Goal: Information Seeking & Learning: Learn about a topic

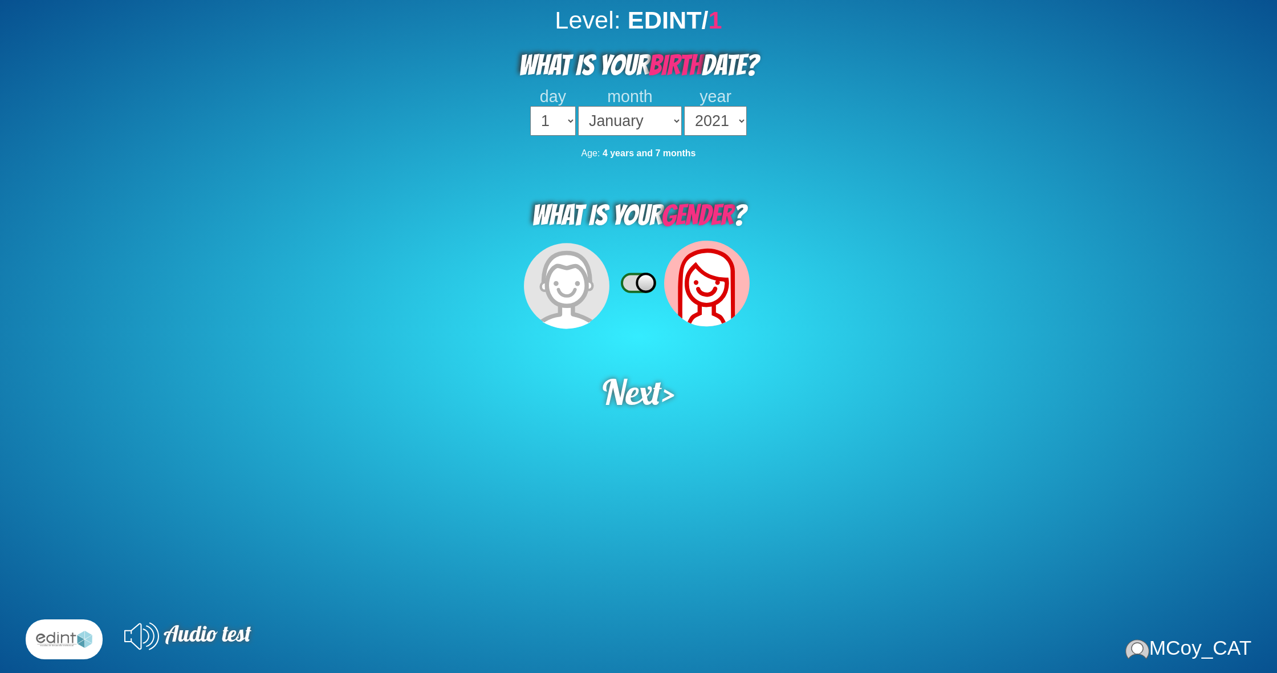
select select "2021"
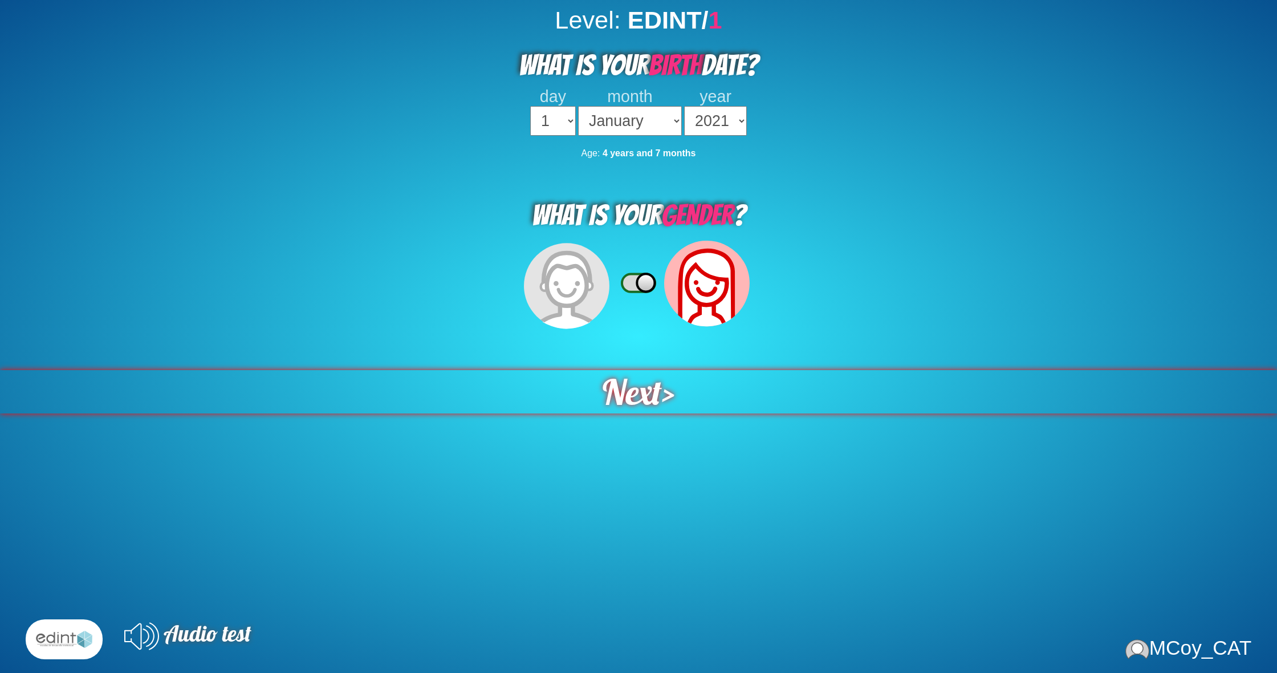
click at [656, 380] on span "Next" at bounding box center [632, 391] width 59 height 43
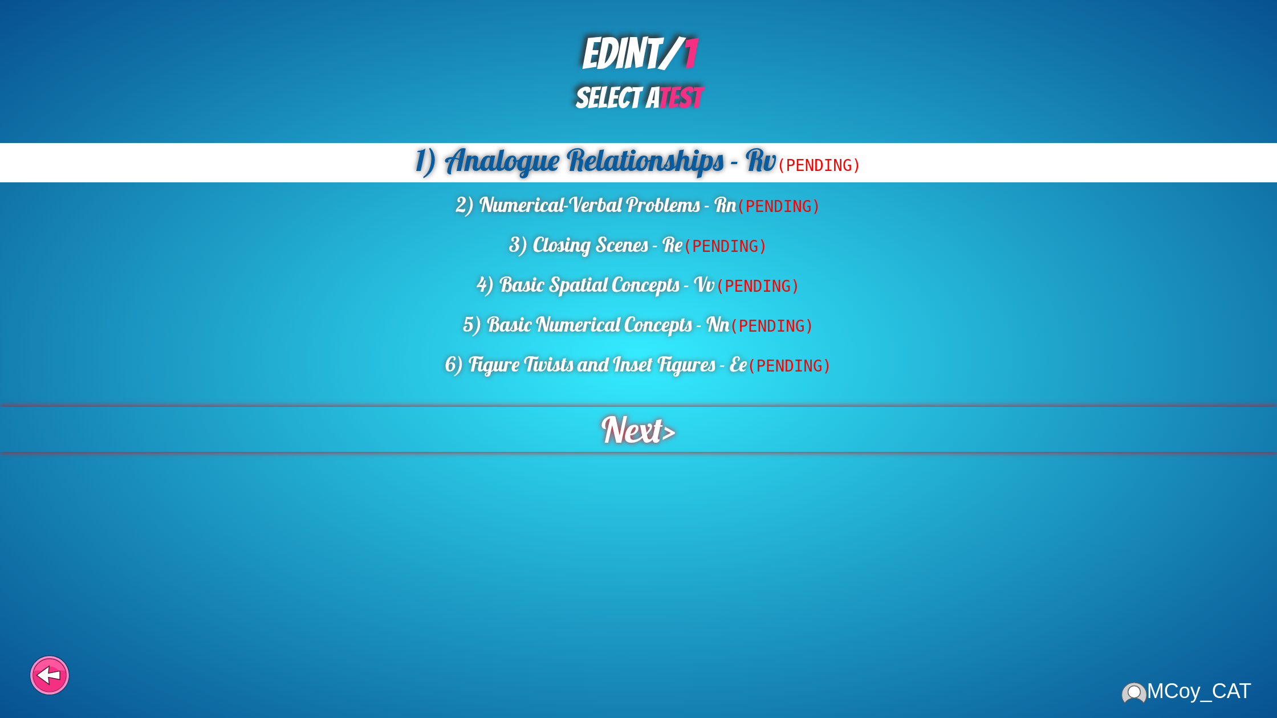
click at [639, 429] on span "Next" at bounding box center [631, 429] width 61 height 45
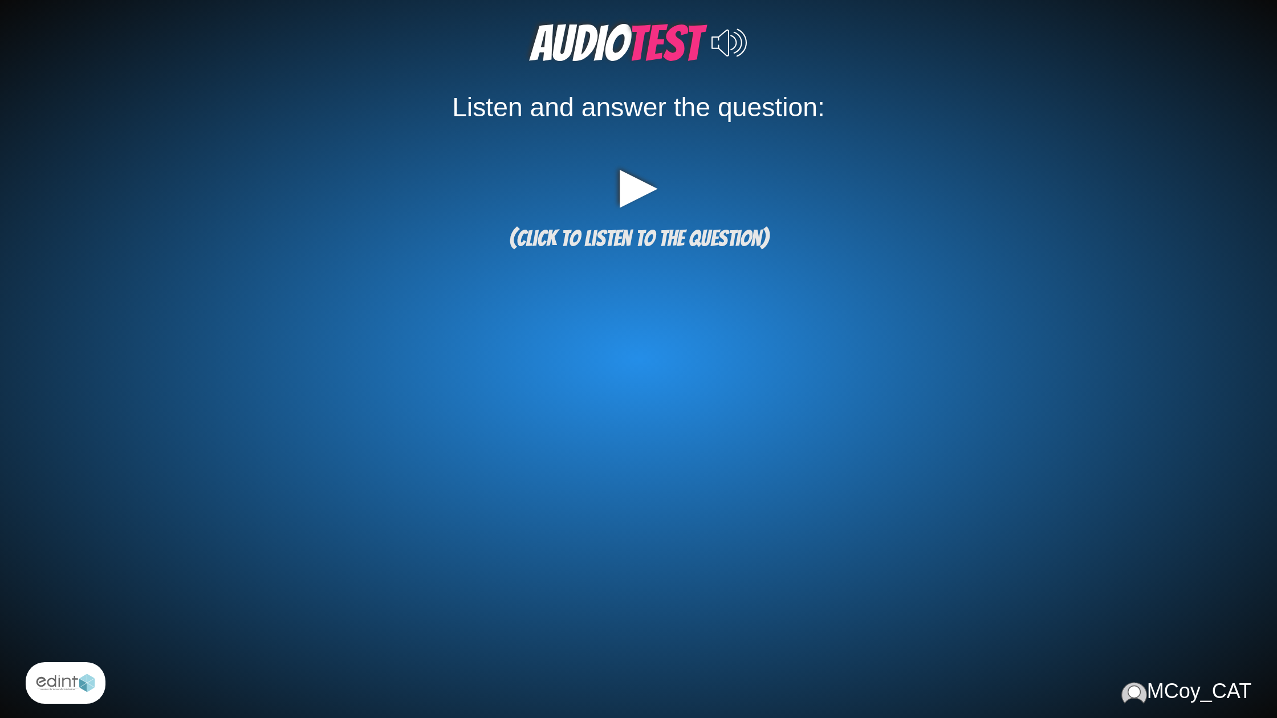
click at [624, 238] on span "(click to listen to the question)" at bounding box center [638, 238] width 259 height 24
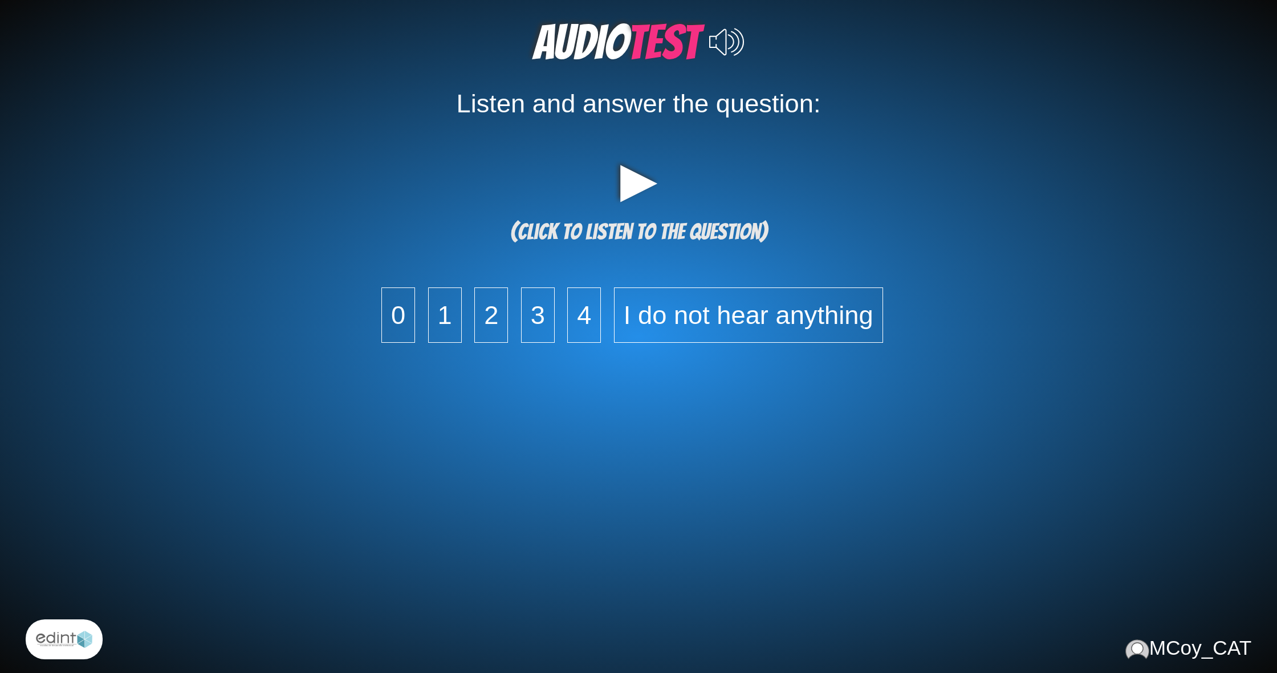
click at [527, 343] on div "0 1 2 3 4 I do not hear anything" at bounding box center [638, 321] width 1277 height 68
click at [533, 334] on span "3" at bounding box center [538, 314] width 34 height 55
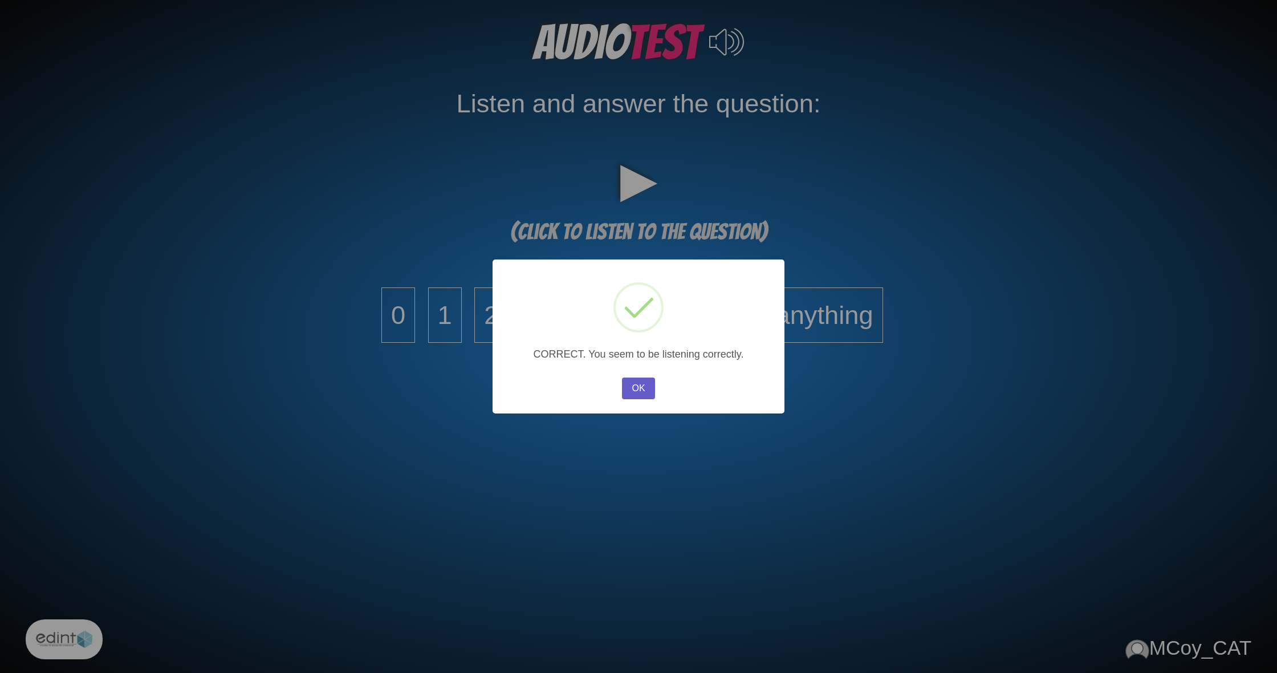
click at [641, 384] on button "OK" at bounding box center [638, 388] width 33 height 22
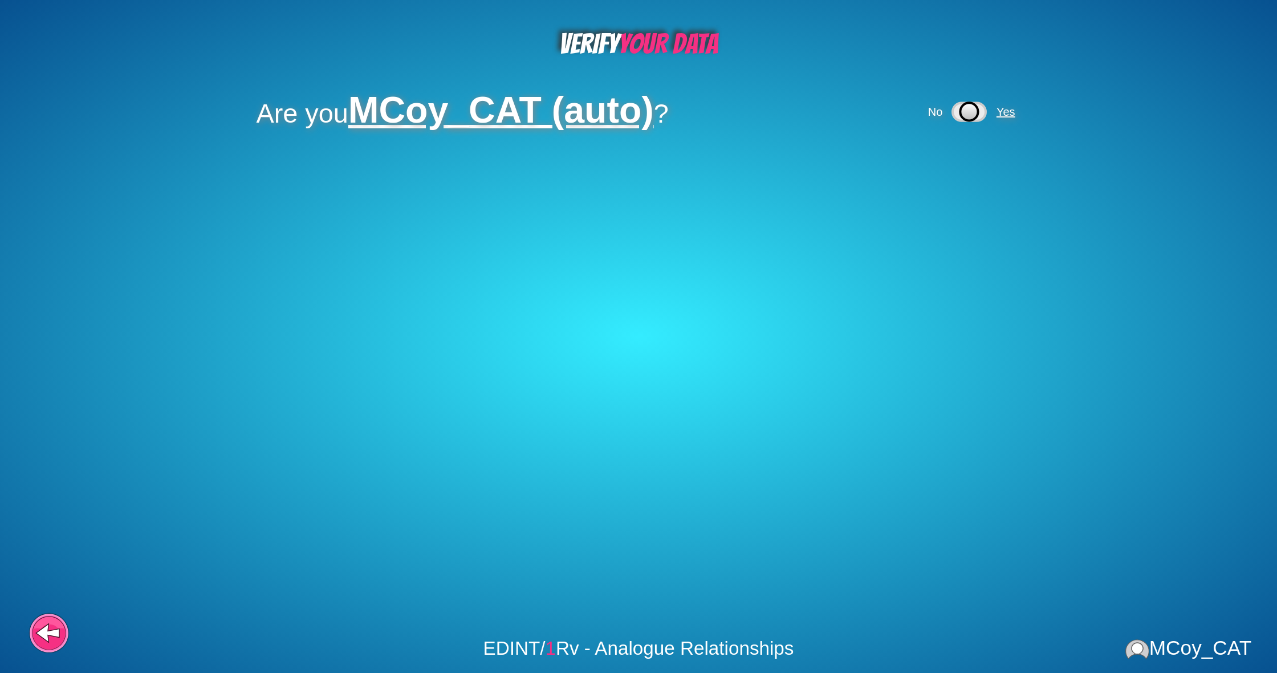
click at [1001, 111] on span "Yes" at bounding box center [1006, 111] width 19 height 13
click at [941, 111] on span "No" at bounding box center [934, 111] width 15 height 13
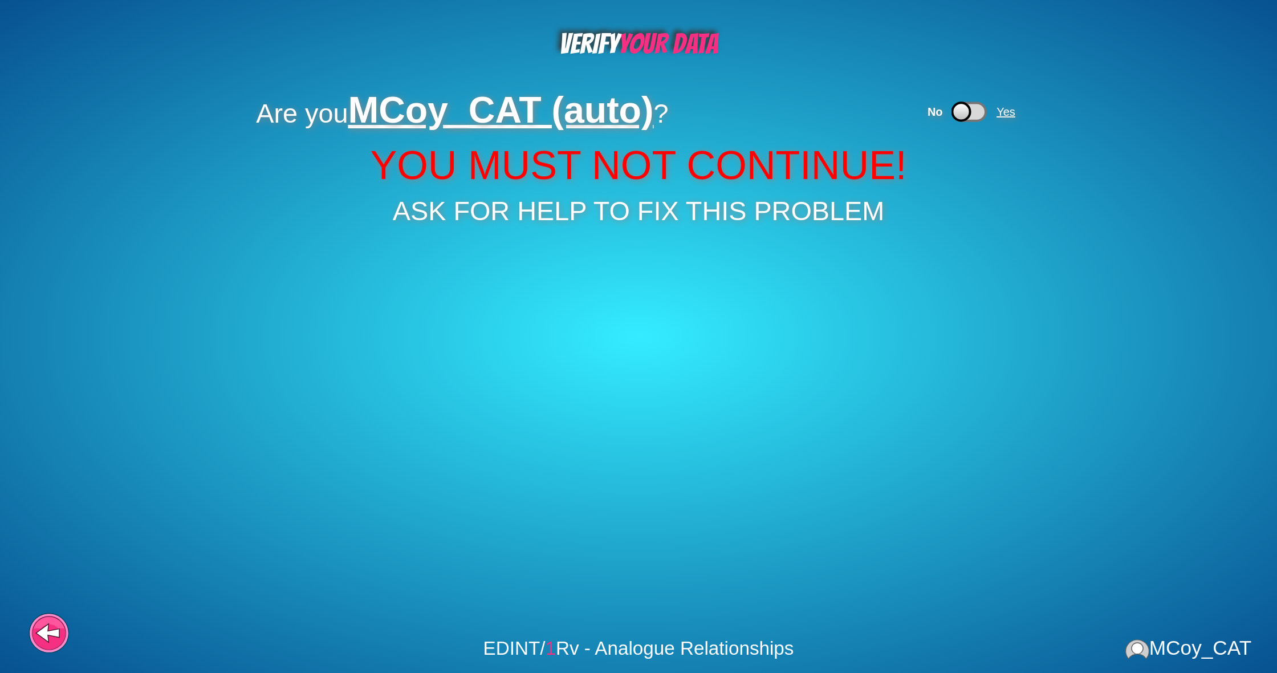
click at [1018, 107] on span "Yes" at bounding box center [1007, 111] width 27 height 13
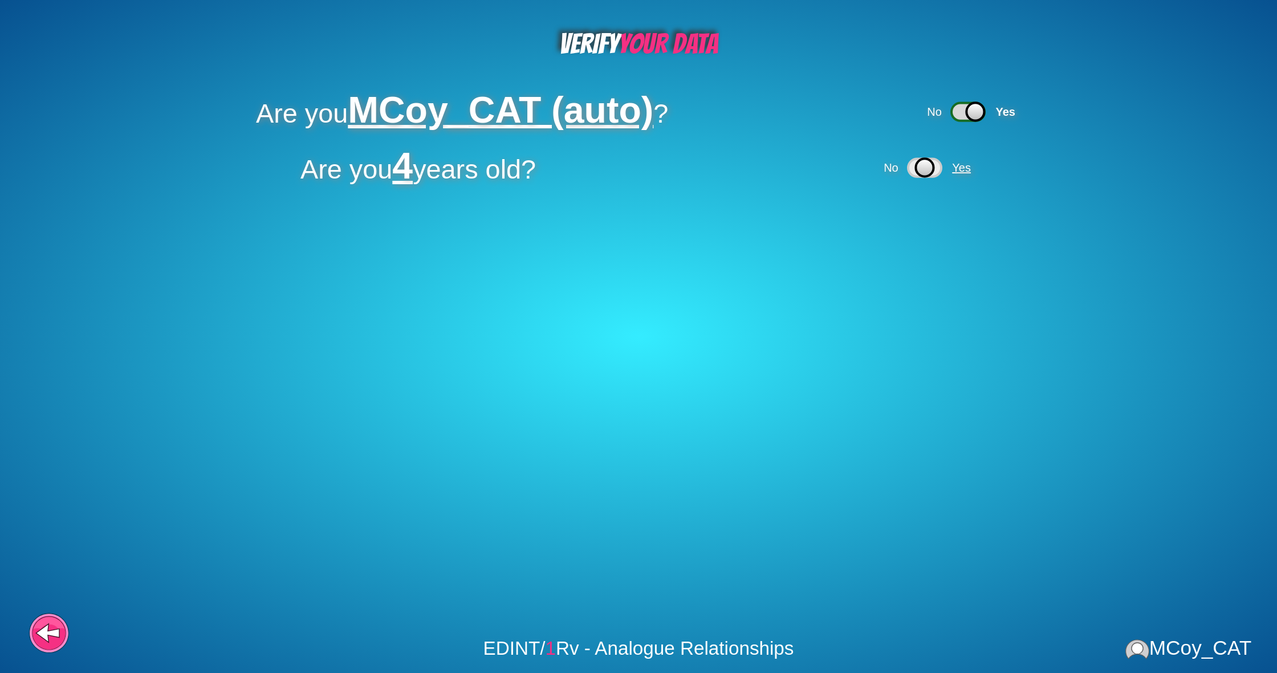
click at [969, 171] on span "Yes" at bounding box center [961, 167] width 19 height 13
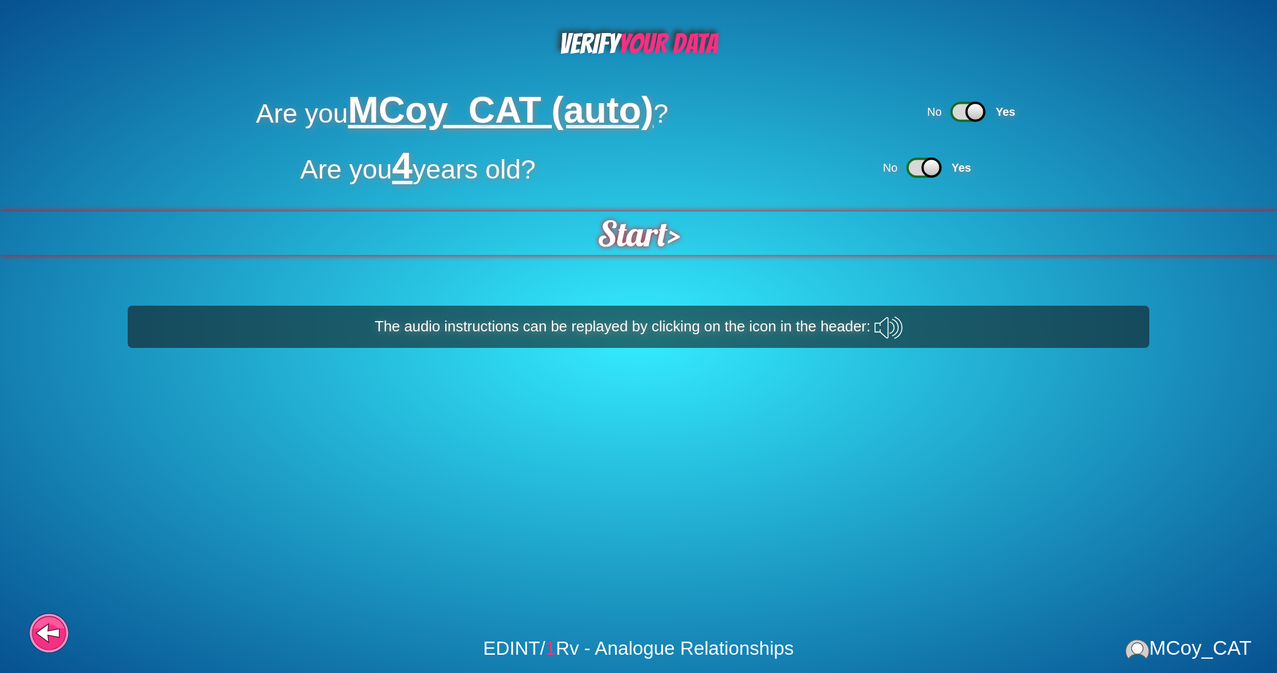
click at [644, 250] on span "Start" at bounding box center [632, 233] width 70 height 43
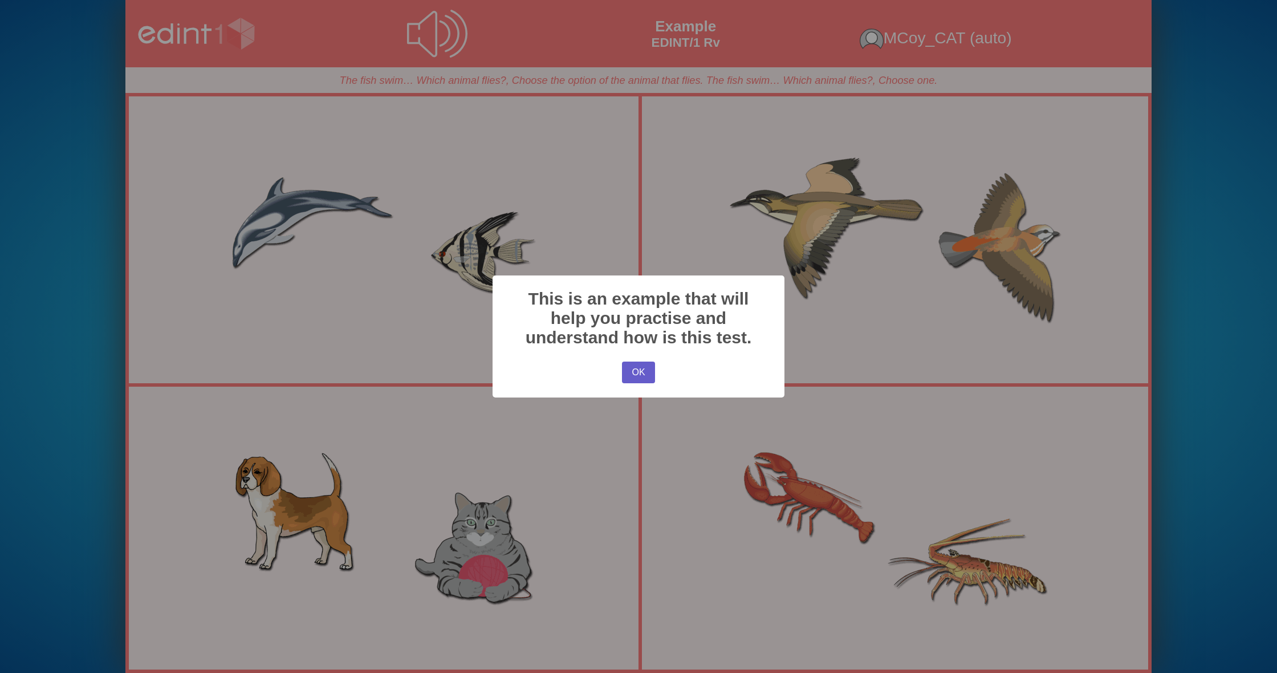
click at [637, 375] on button "OK" at bounding box center [638, 372] width 33 height 22
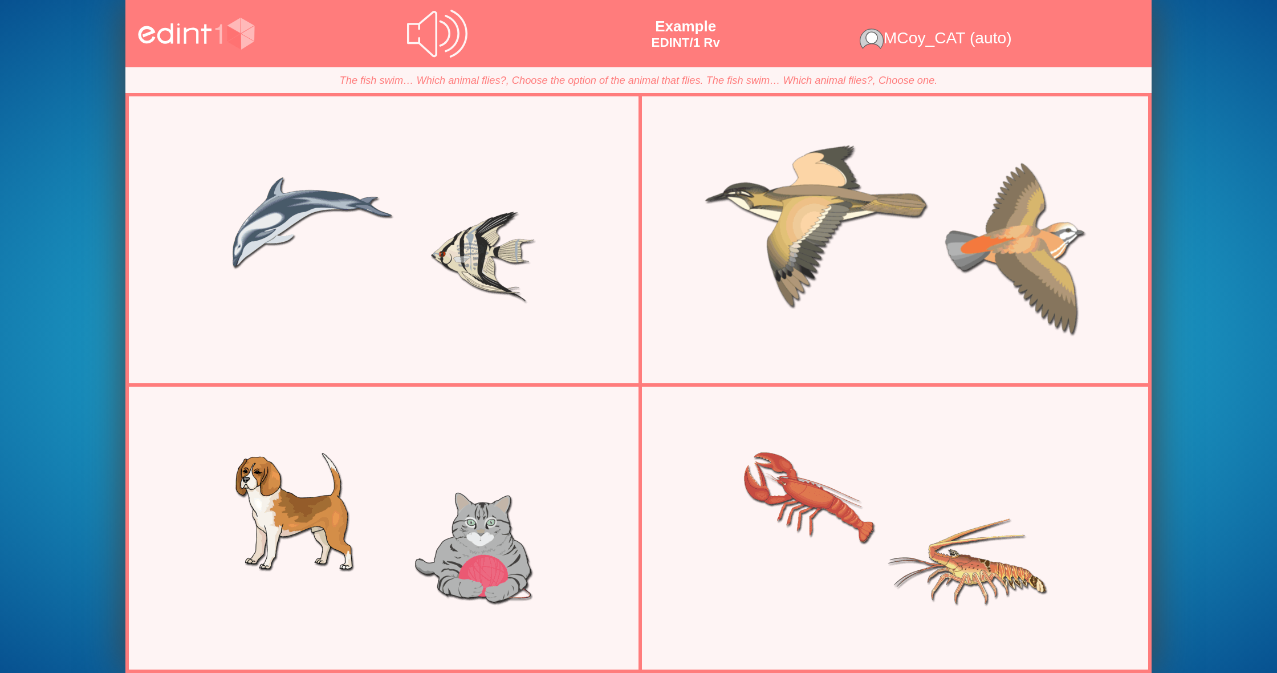
click at [779, 258] on div at bounding box center [894, 240] width 495 height 248
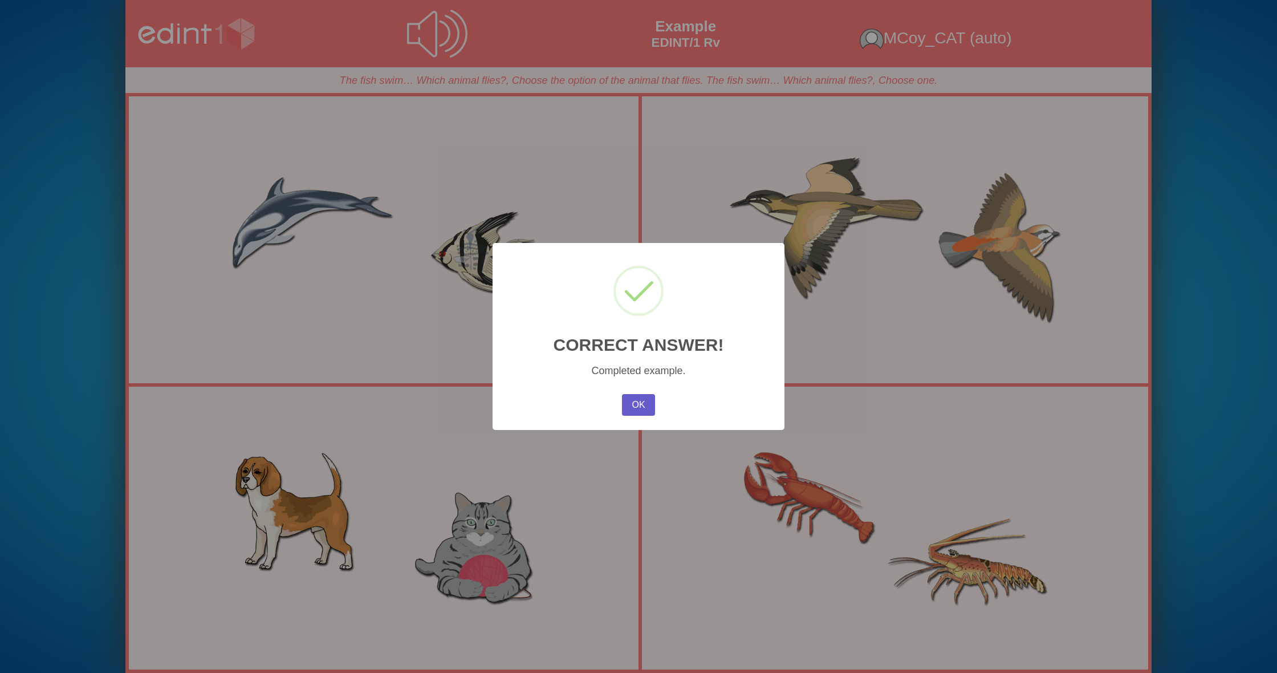
click at [644, 398] on button "OK" at bounding box center [638, 405] width 33 height 22
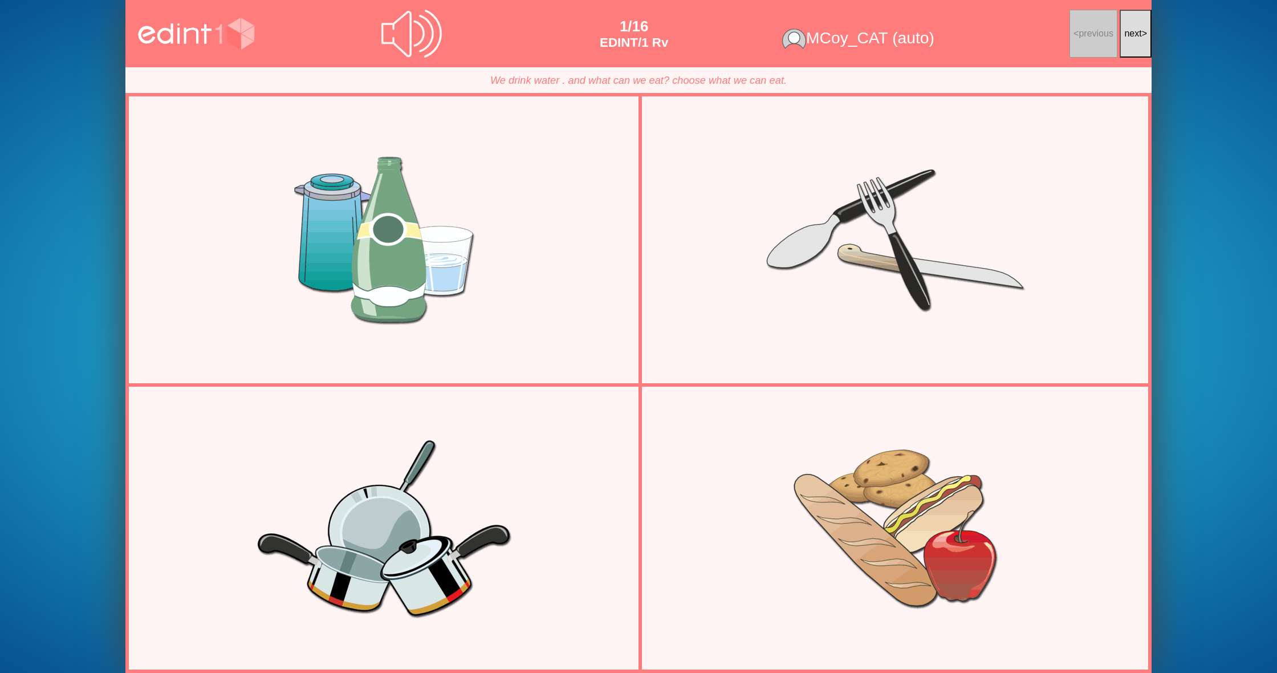
click at [1132, 41] on button "next >" at bounding box center [1136, 34] width 32 height 48
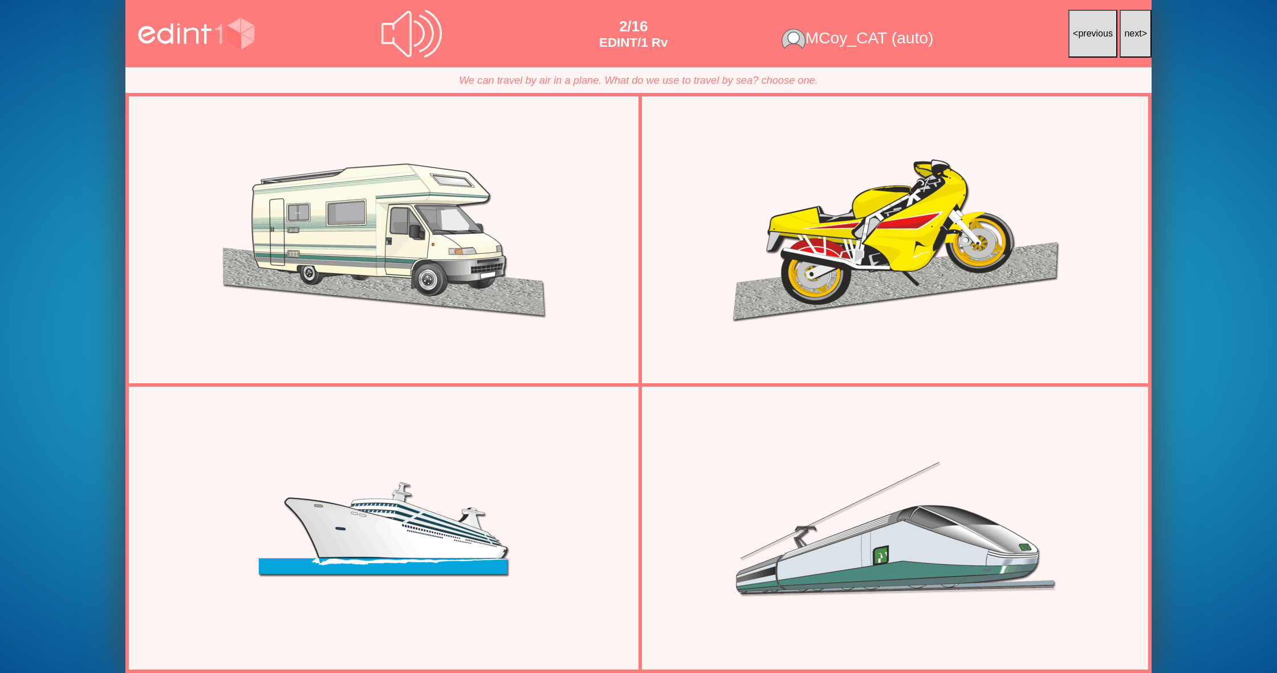
click at [1132, 41] on button "next >" at bounding box center [1136, 34] width 32 height 48
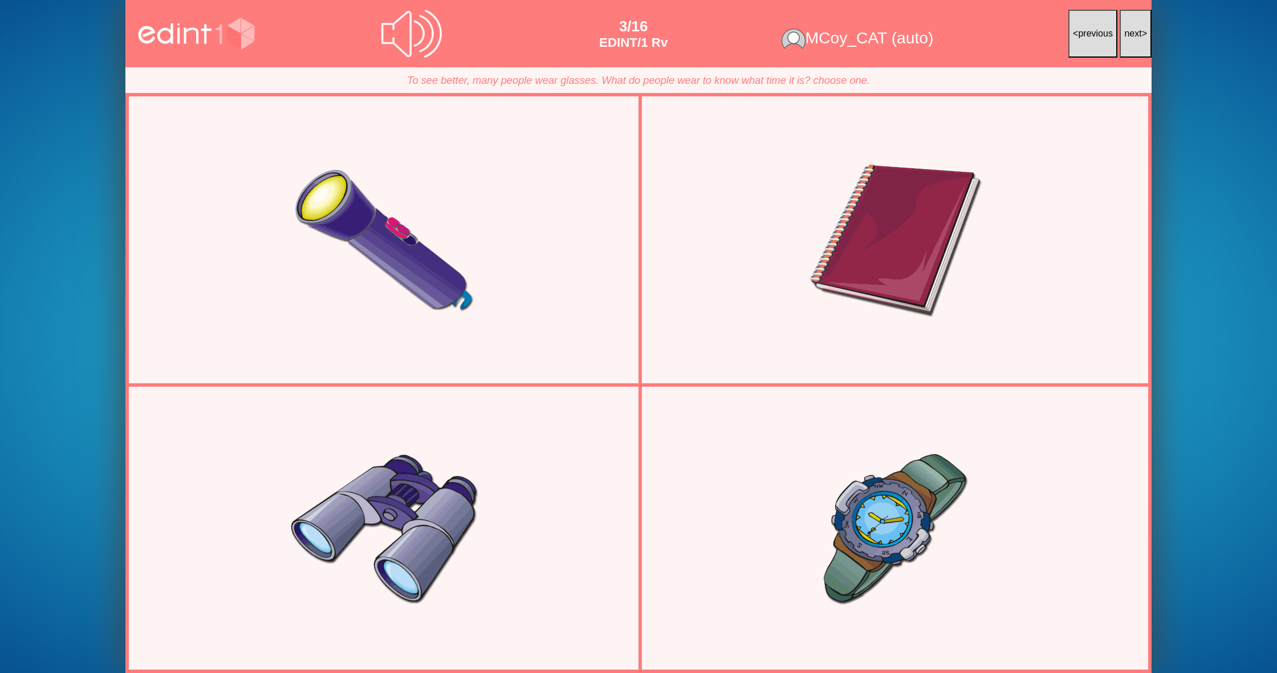
click at [1131, 32] on span "next" at bounding box center [1132, 34] width 17 height 10
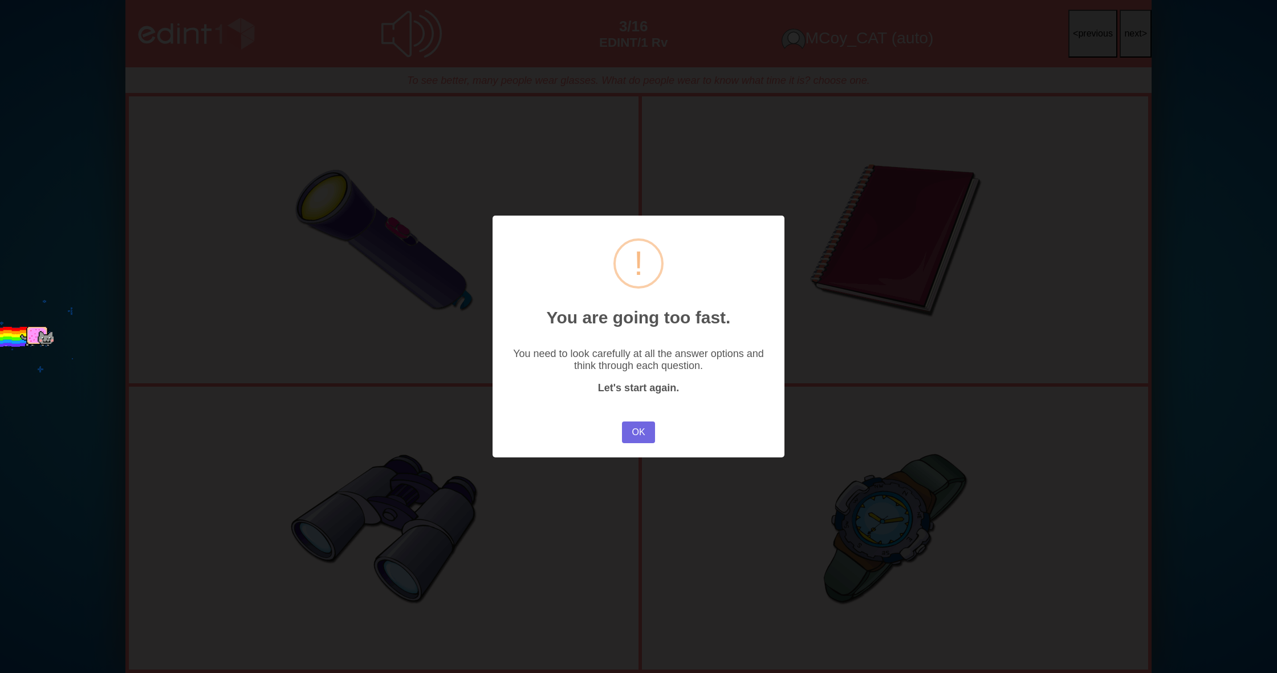
drag, startPoint x: 636, startPoint y: 434, endPoint x: 644, endPoint y: 426, distance: 11.3
click at [636, 434] on button "OK" at bounding box center [638, 432] width 33 height 22
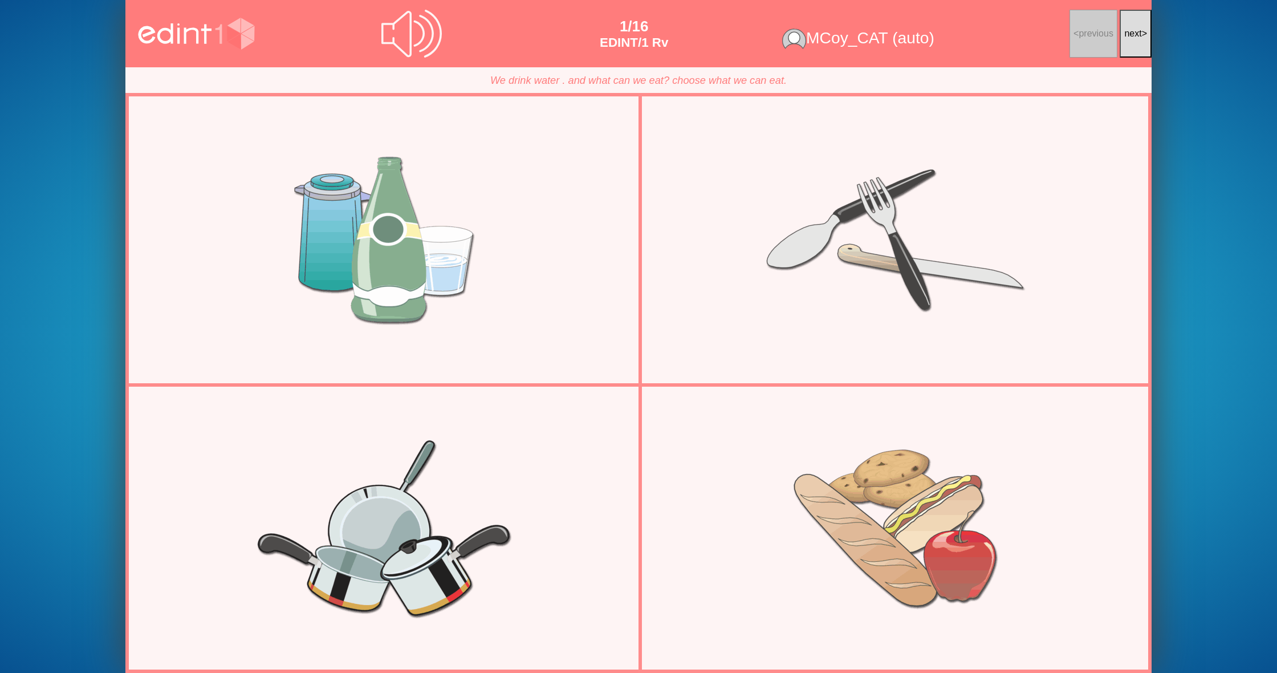
click at [1136, 30] on span "next" at bounding box center [1132, 34] width 17 height 10
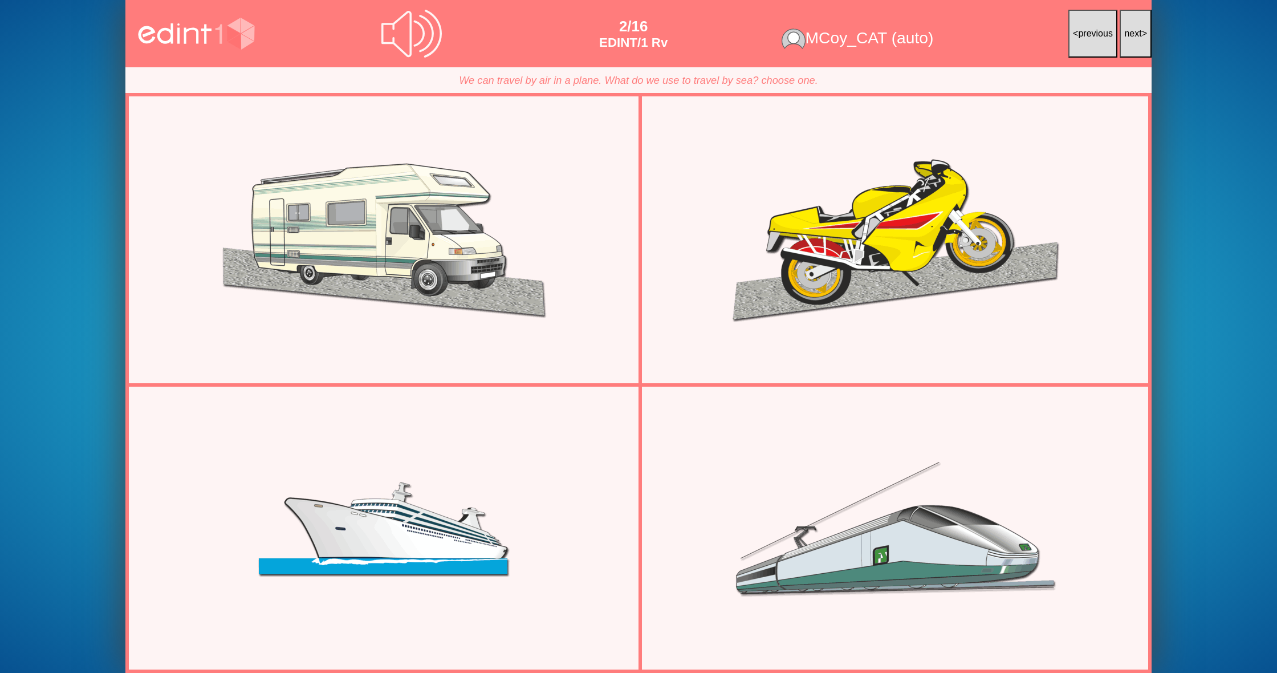
click at [1136, 30] on span "next" at bounding box center [1132, 34] width 17 height 10
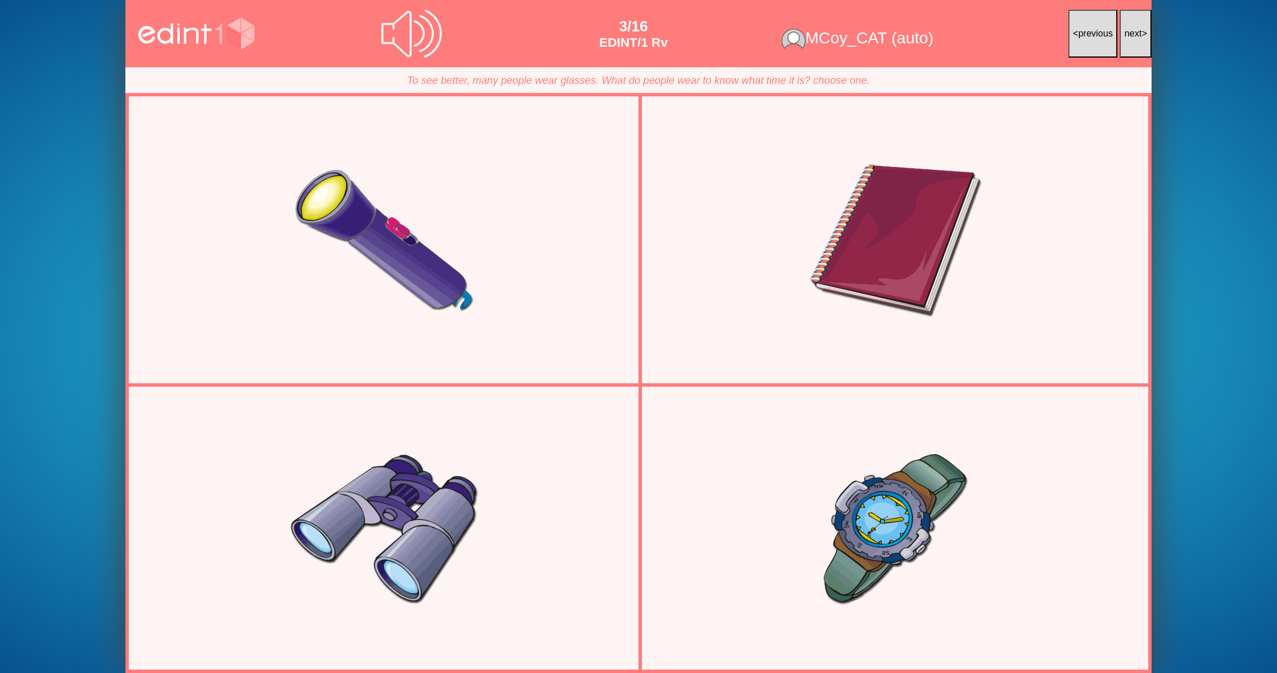
click at [1136, 30] on span "next" at bounding box center [1132, 34] width 17 height 10
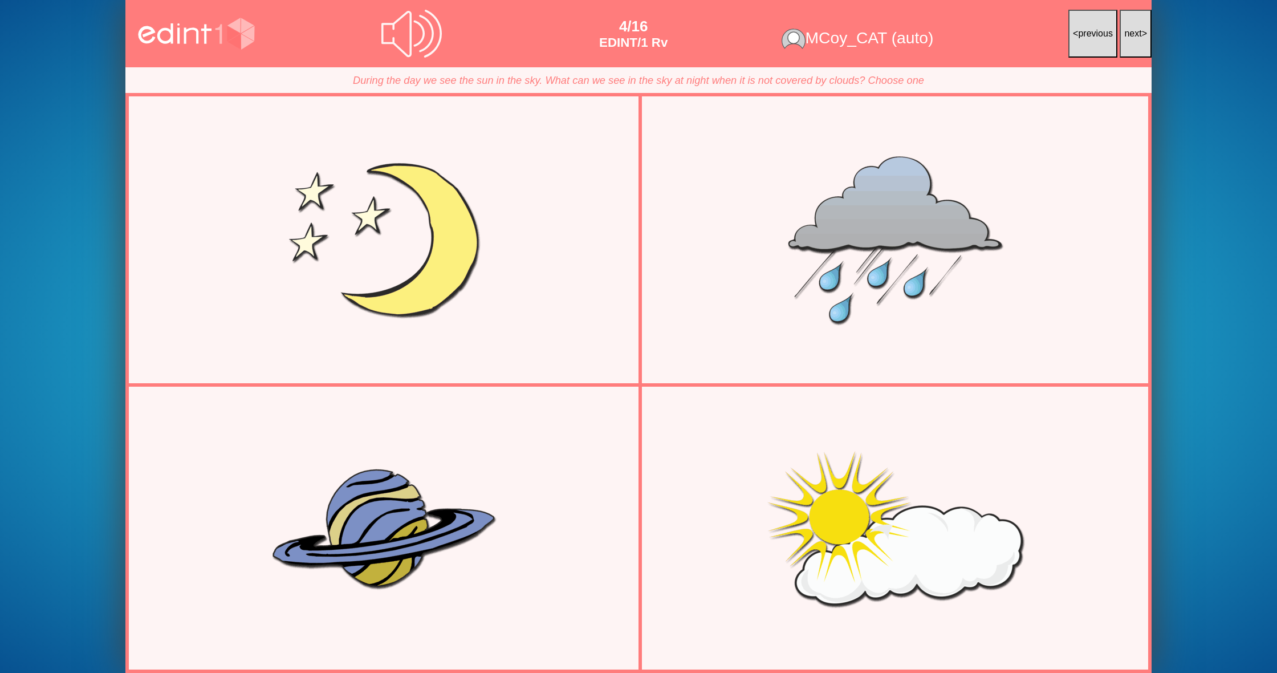
click at [1136, 30] on span "next" at bounding box center [1132, 34] width 17 height 10
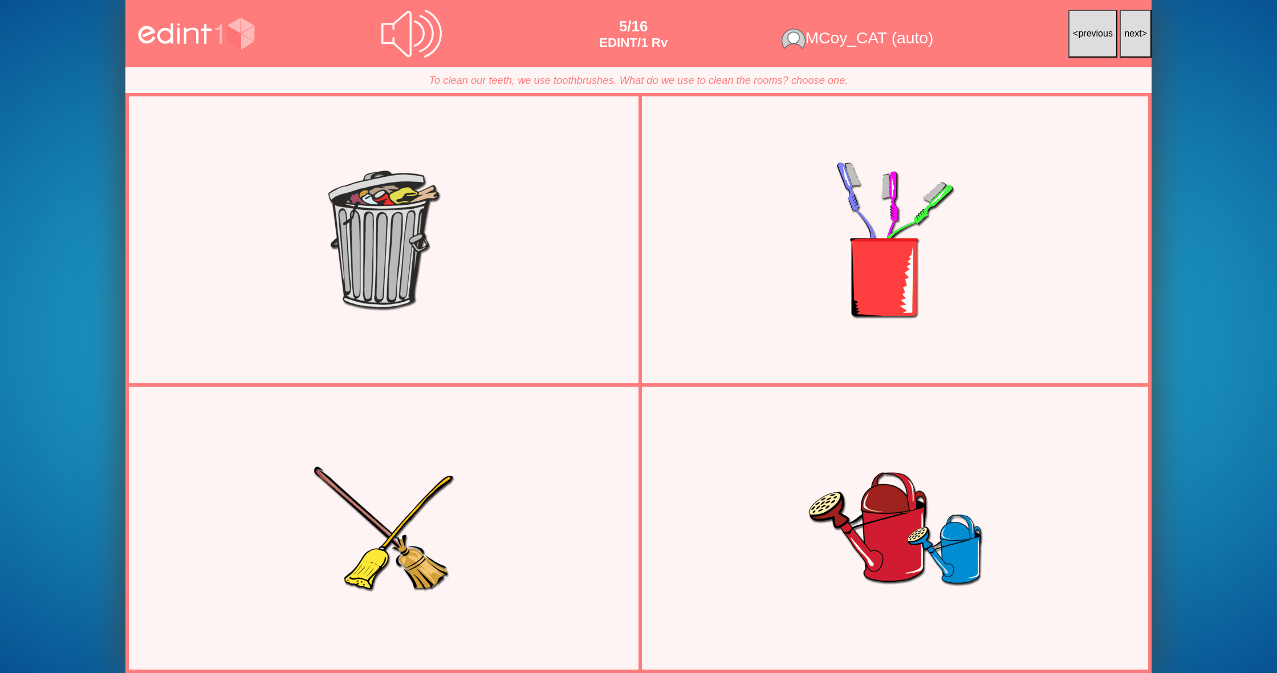
click at [1136, 30] on span "next" at bounding box center [1132, 34] width 17 height 10
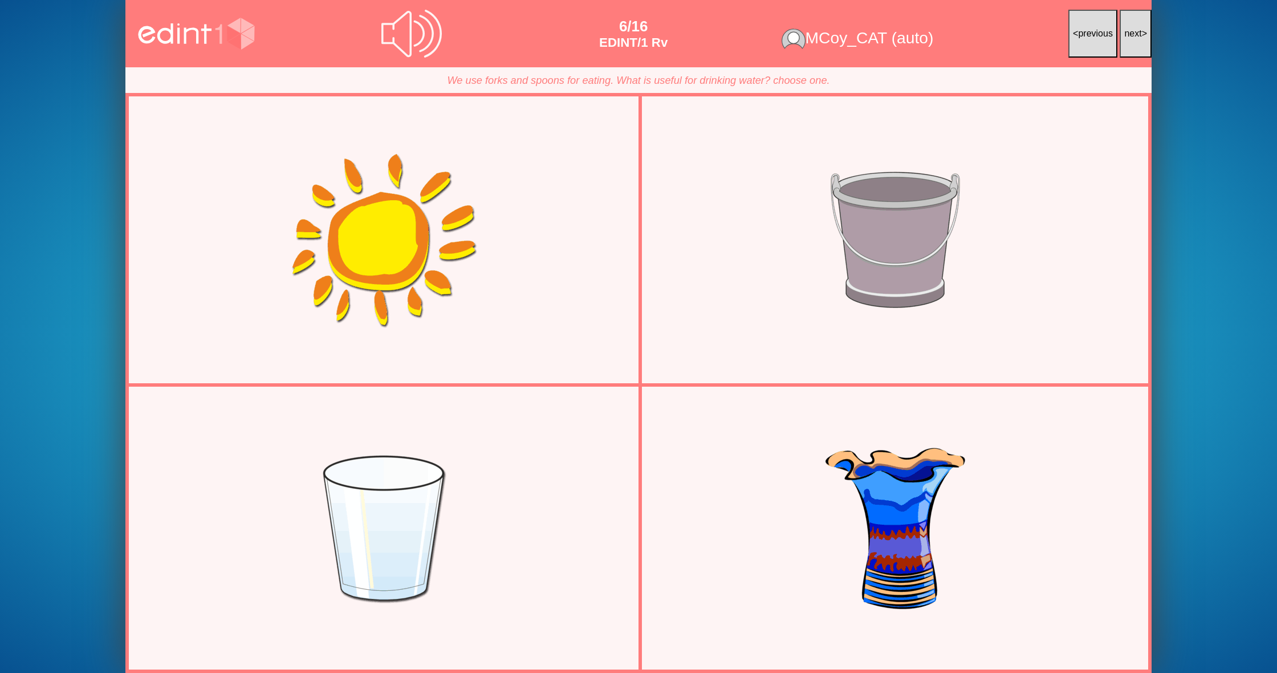
click at [1136, 30] on span "next" at bounding box center [1132, 34] width 17 height 10
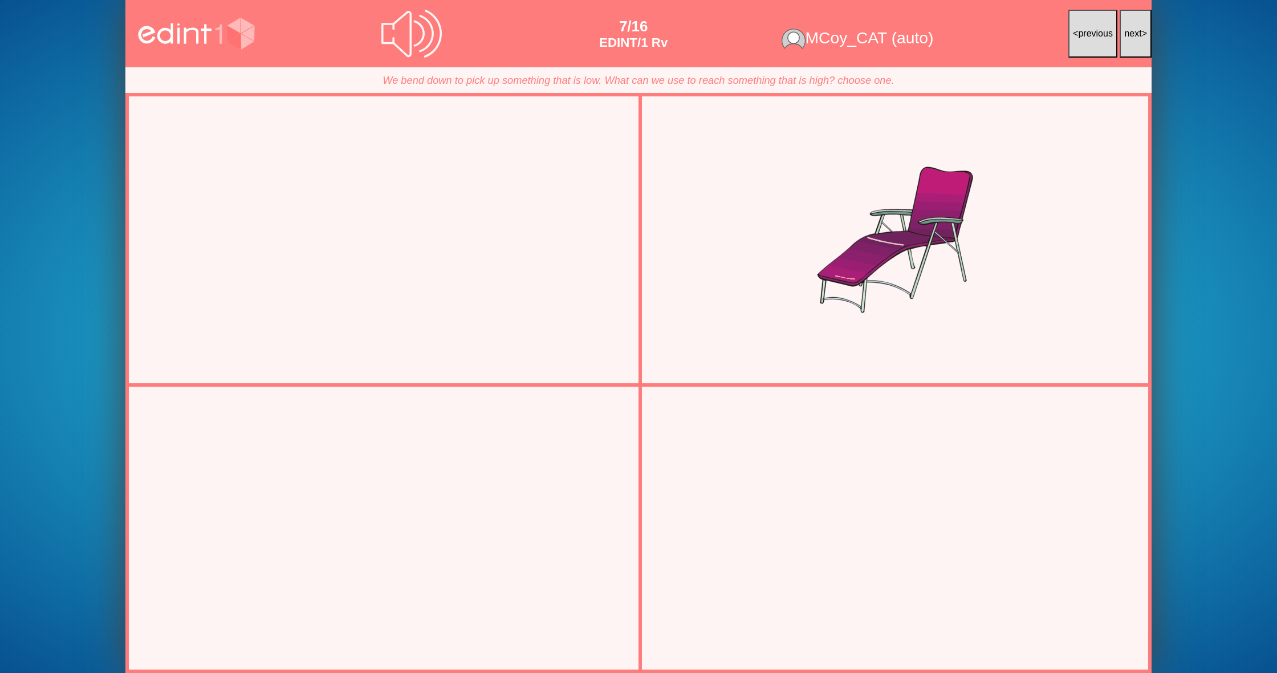
click at [1136, 30] on span "next" at bounding box center [1132, 34] width 17 height 10
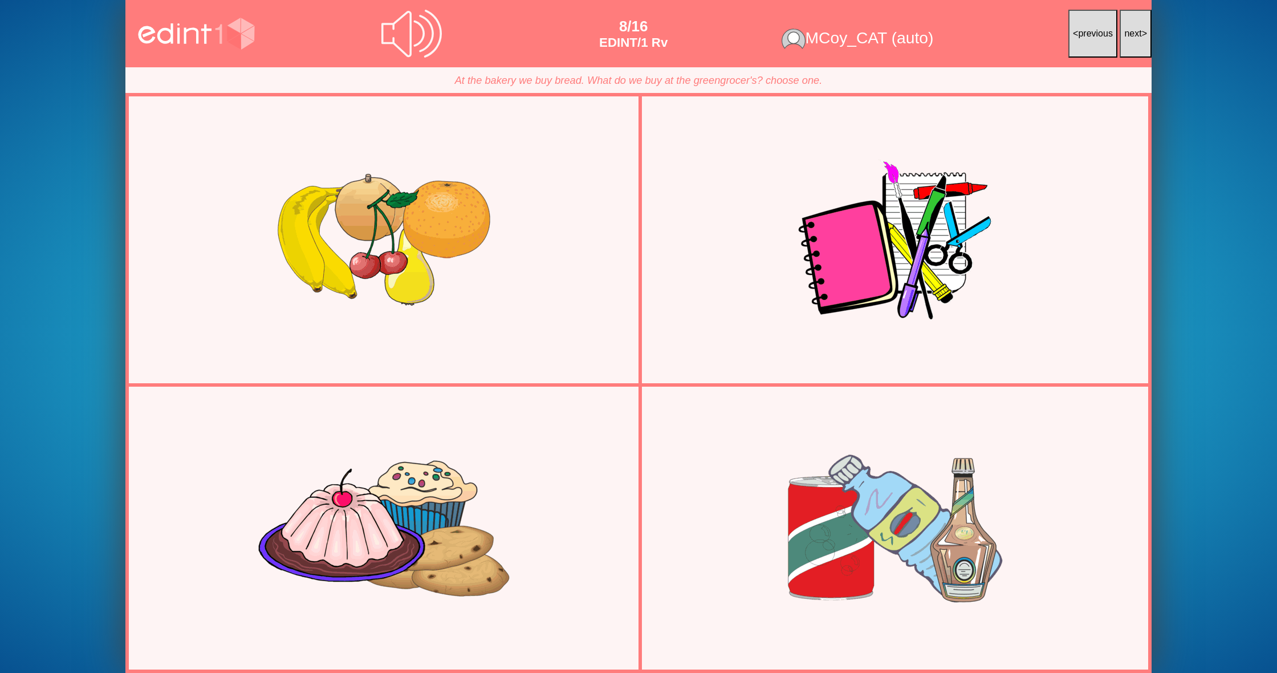
click at [1136, 30] on span "next" at bounding box center [1132, 34] width 17 height 10
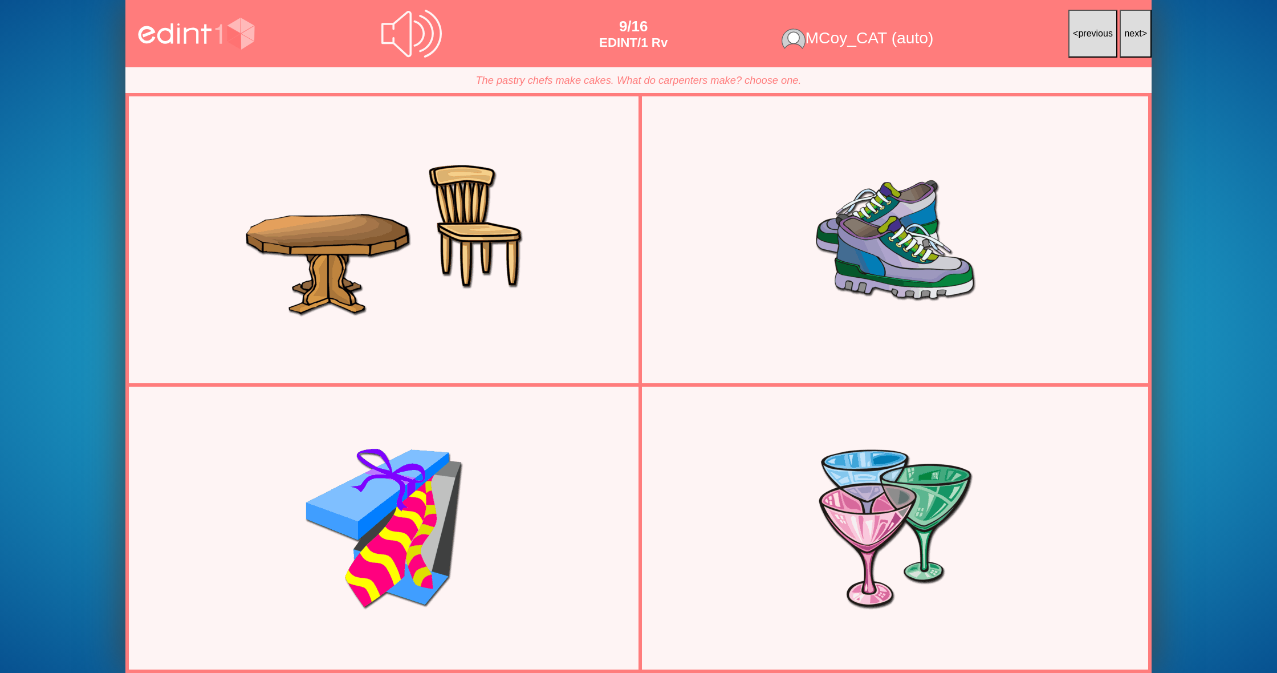
click at [1136, 30] on span "next" at bounding box center [1132, 34] width 17 height 10
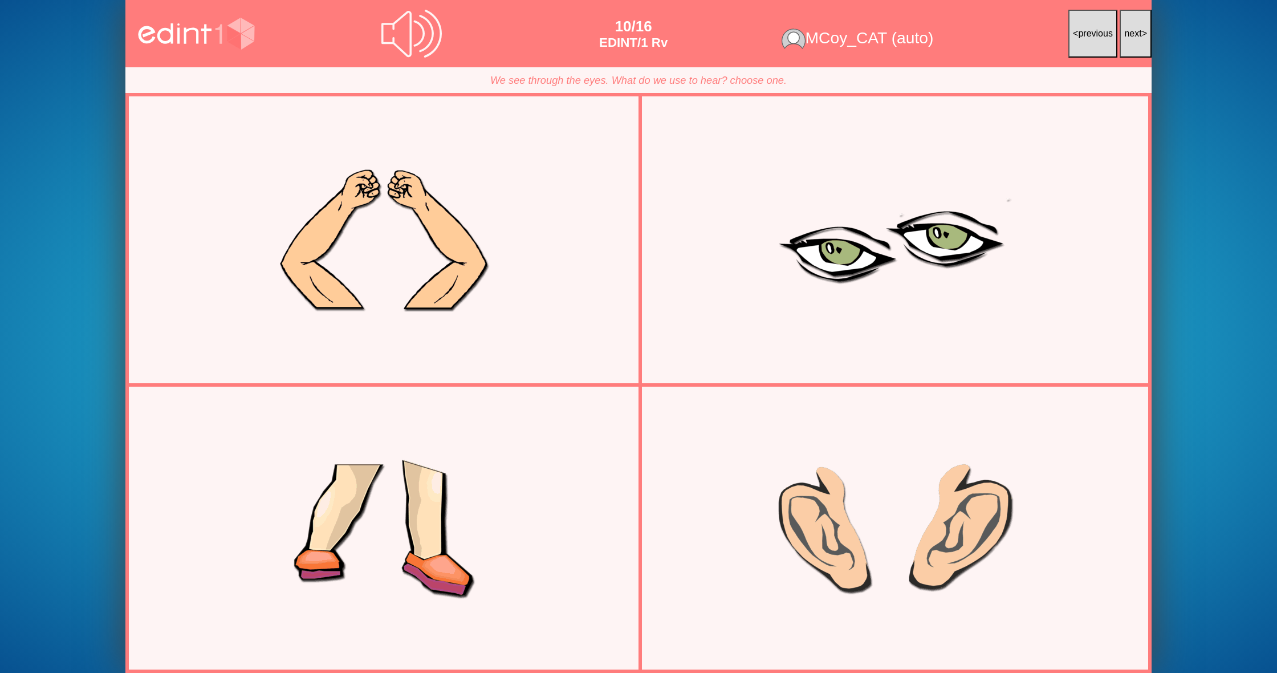
click at [1136, 30] on span "next" at bounding box center [1132, 34] width 17 height 10
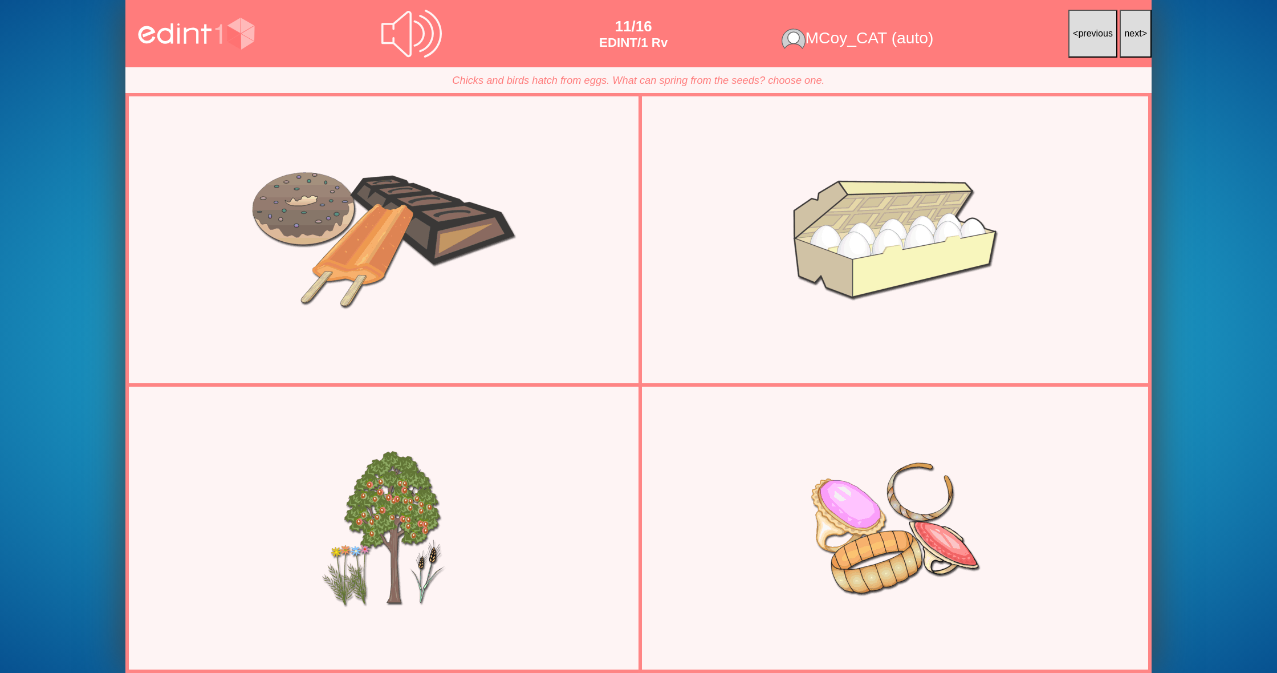
click at [1136, 30] on span "next" at bounding box center [1132, 34] width 17 height 10
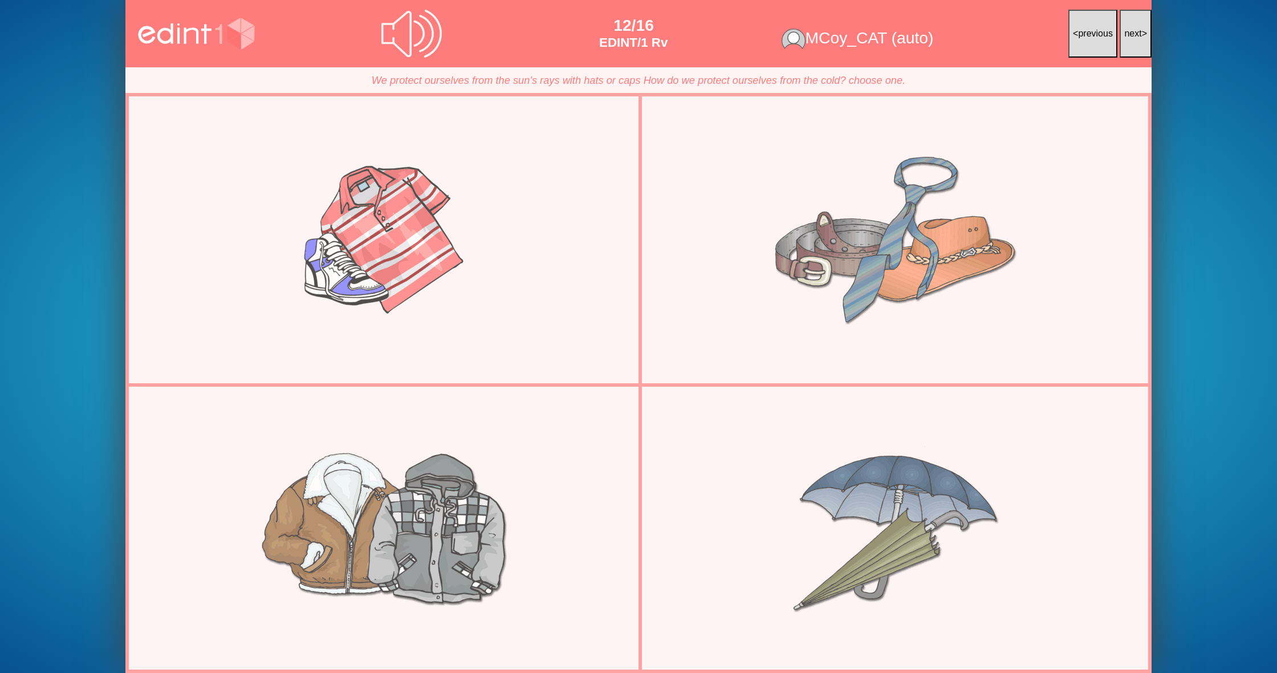
click at [1136, 30] on span "next" at bounding box center [1132, 34] width 17 height 10
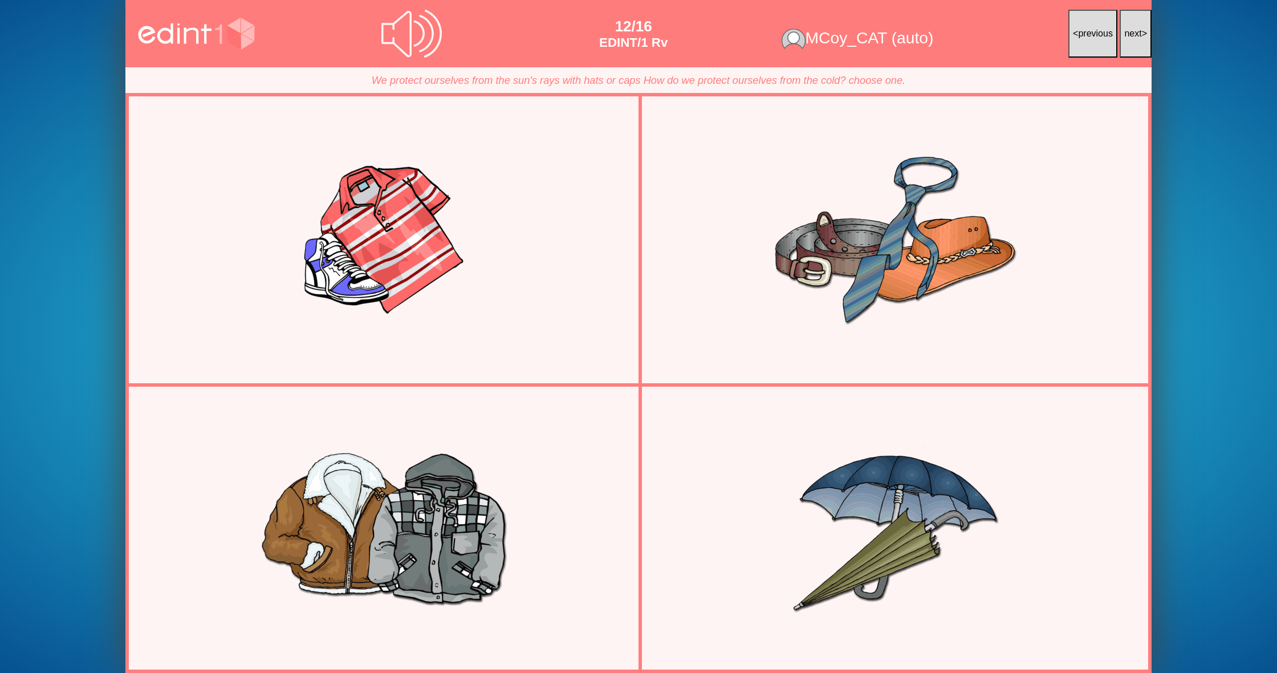
click at [1136, 30] on span "next" at bounding box center [1132, 34] width 17 height 10
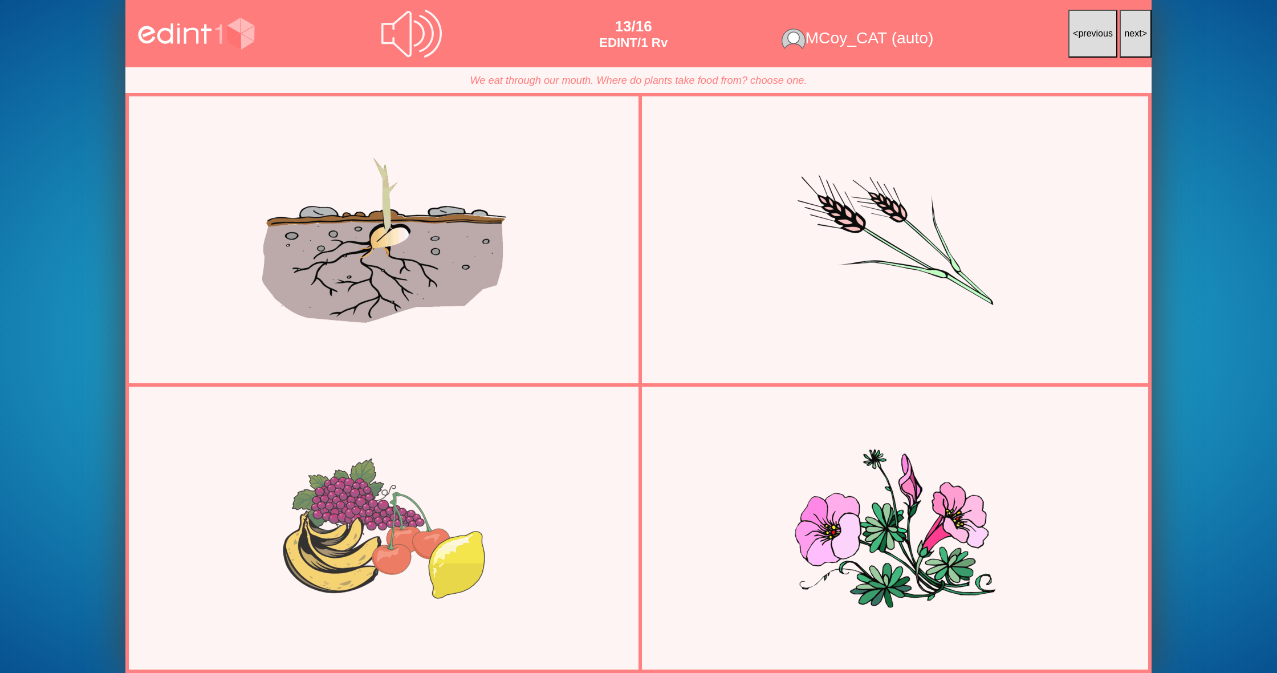
click at [1136, 30] on span "next" at bounding box center [1132, 34] width 17 height 10
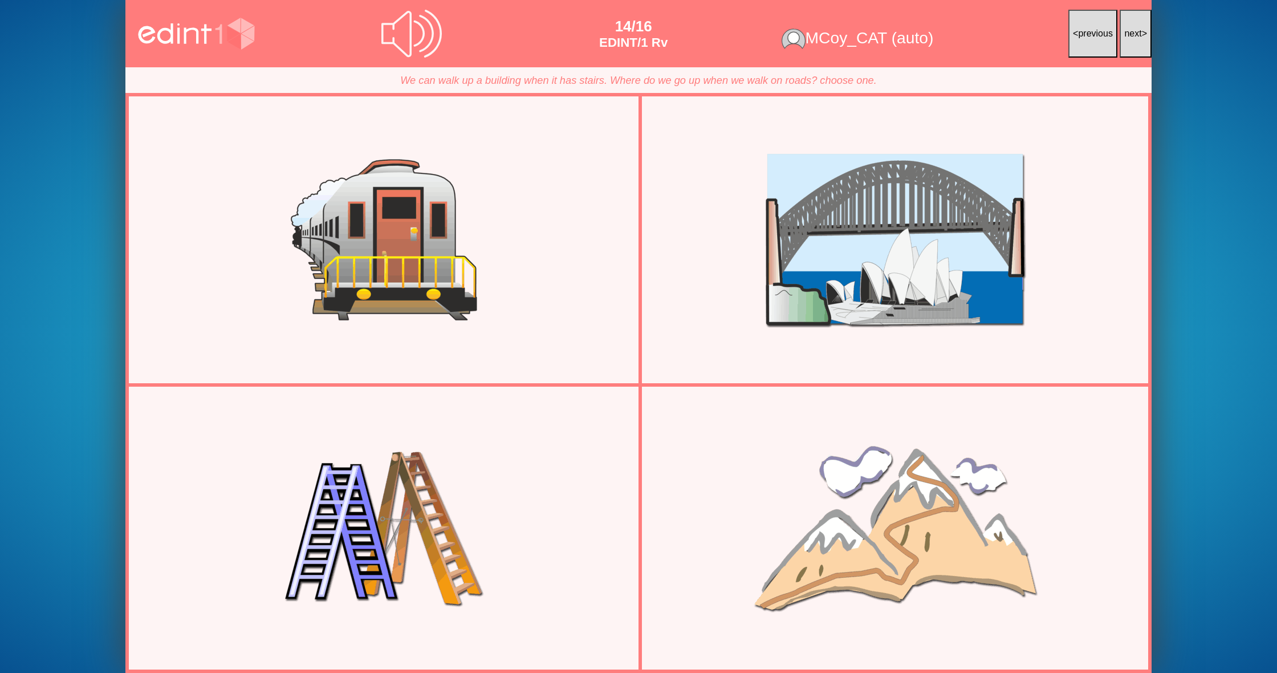
click at [1136, 30] on span "next" at bounding box center [1132, 34] width 17 height 10
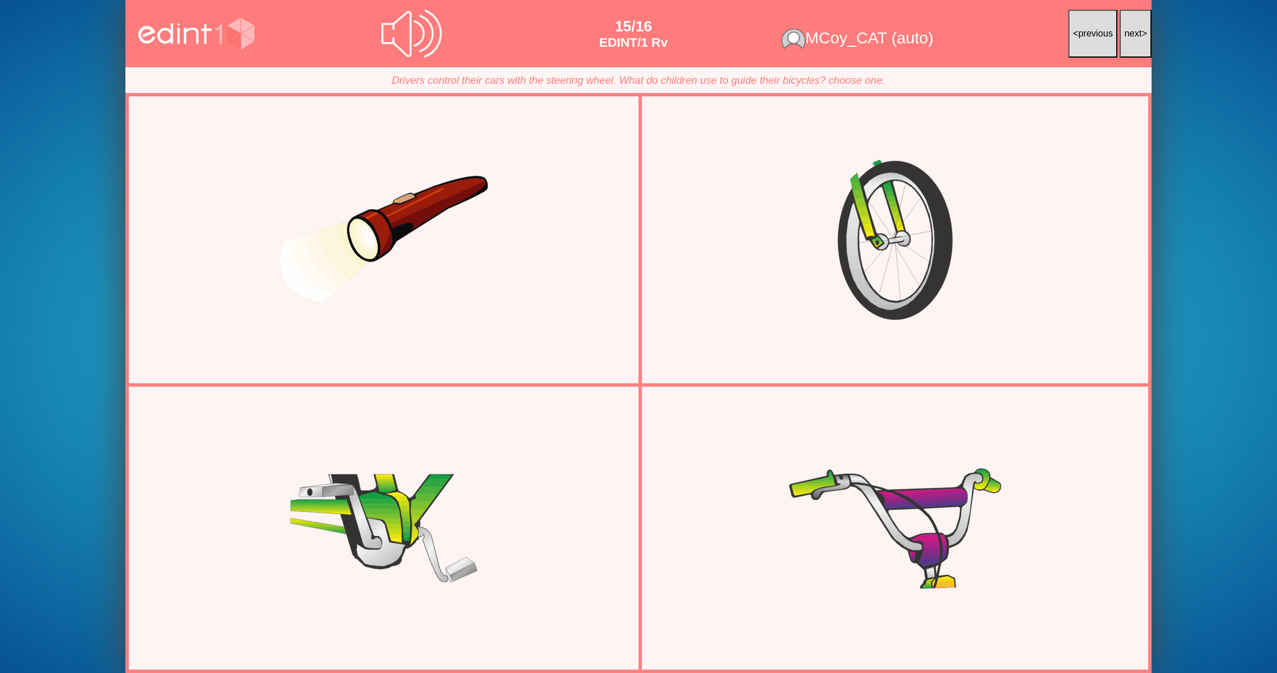
click at [1136, 30] on span "next" at bounding box center [1132, 34] width 17 height 10
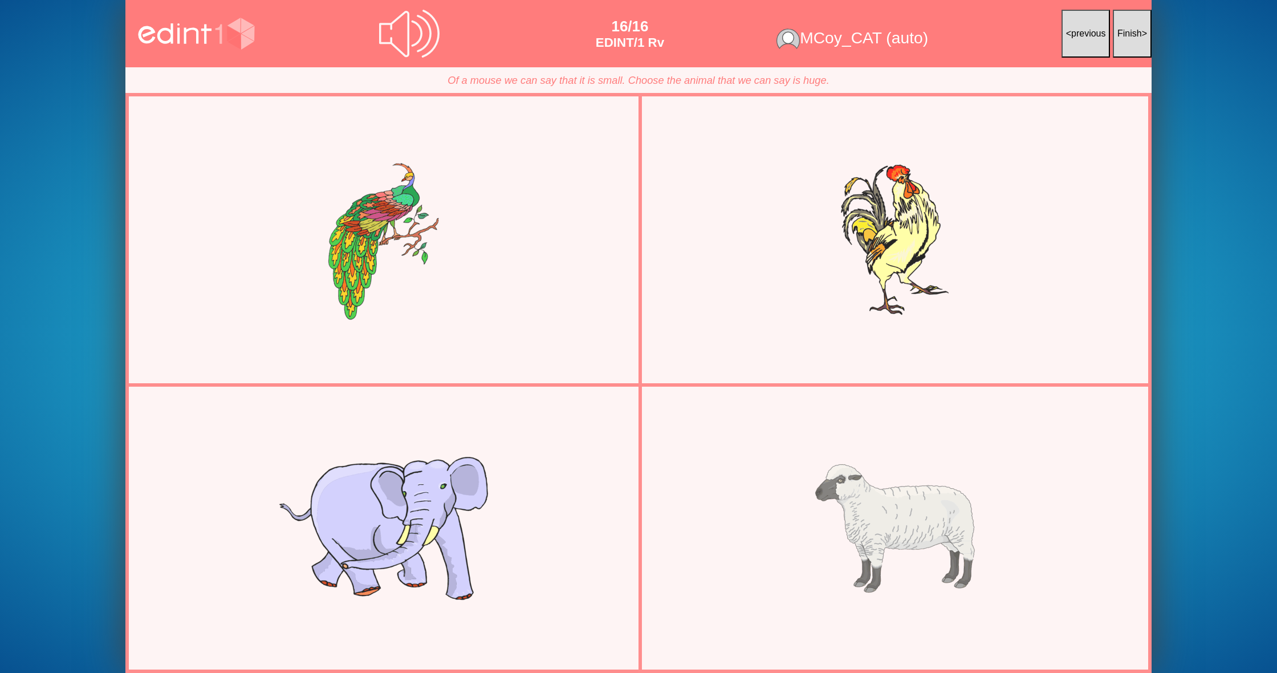
click at [1136, 30] on span "Finish" at bounding box center [1129, 34] width 25 height 10
